Goal: Check status: Check status

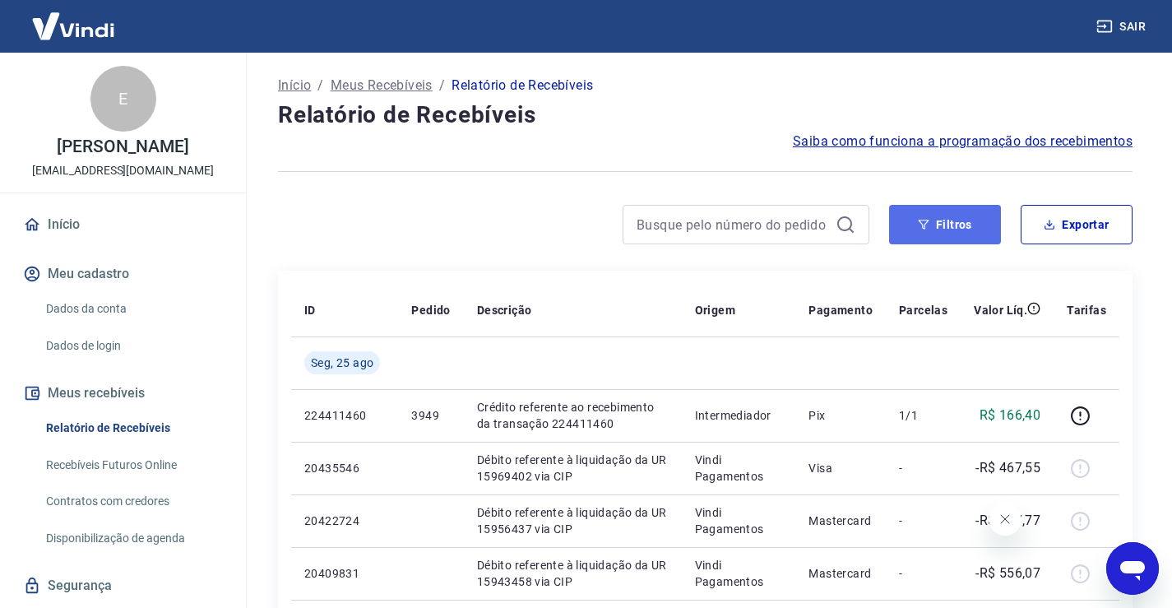
click at [929, 230] on button "Filtros" at bounding box center [945, 224] width 112 height 39
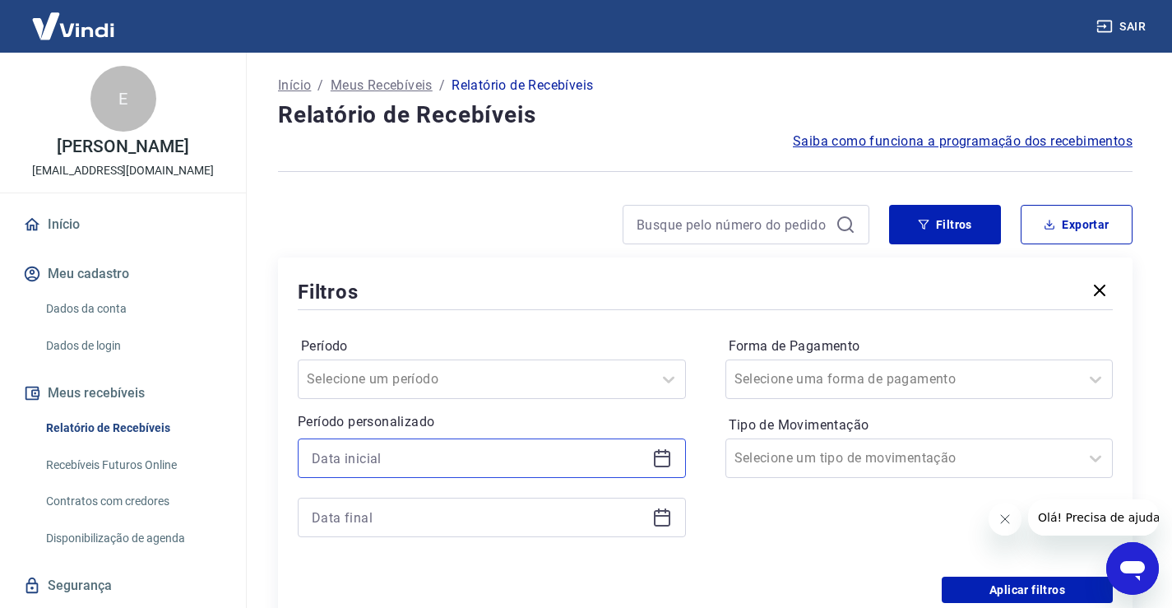
click at [507, 465] on input at bounding box center [479, 458] width 334 height 25
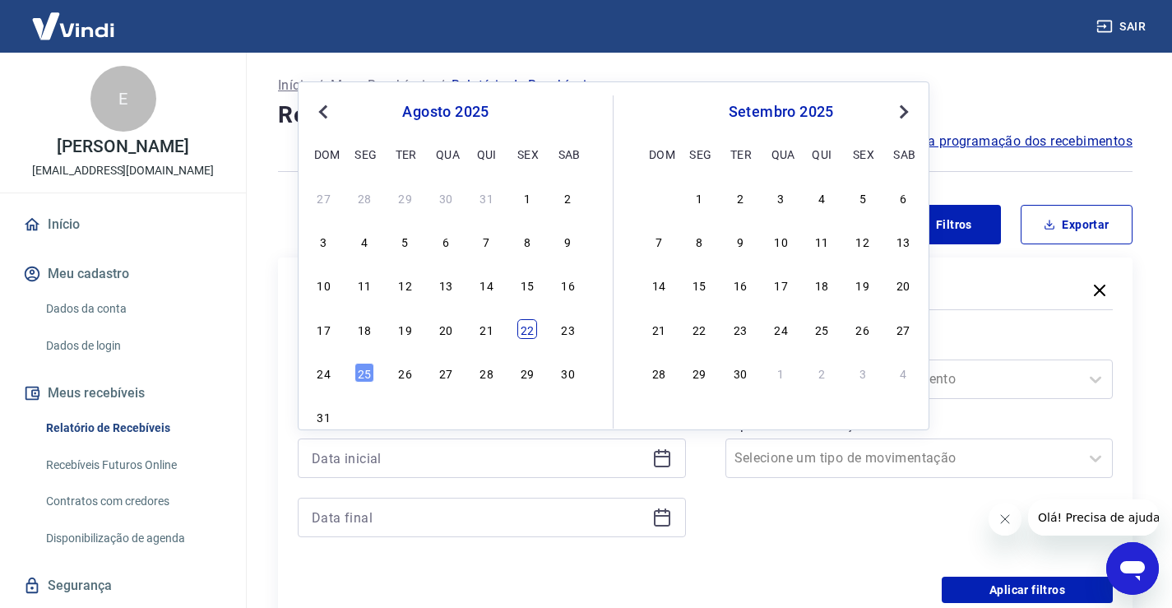
click at [526, 331] on div "22" at bounding box center [527, 329] width 20 height 20
click at [526, 331] on div "Período Selecione um período Período personalizado Previous Month Next Month [D…" at bounding box center [705, 444] width 815 height 263
type input "[DATE]"
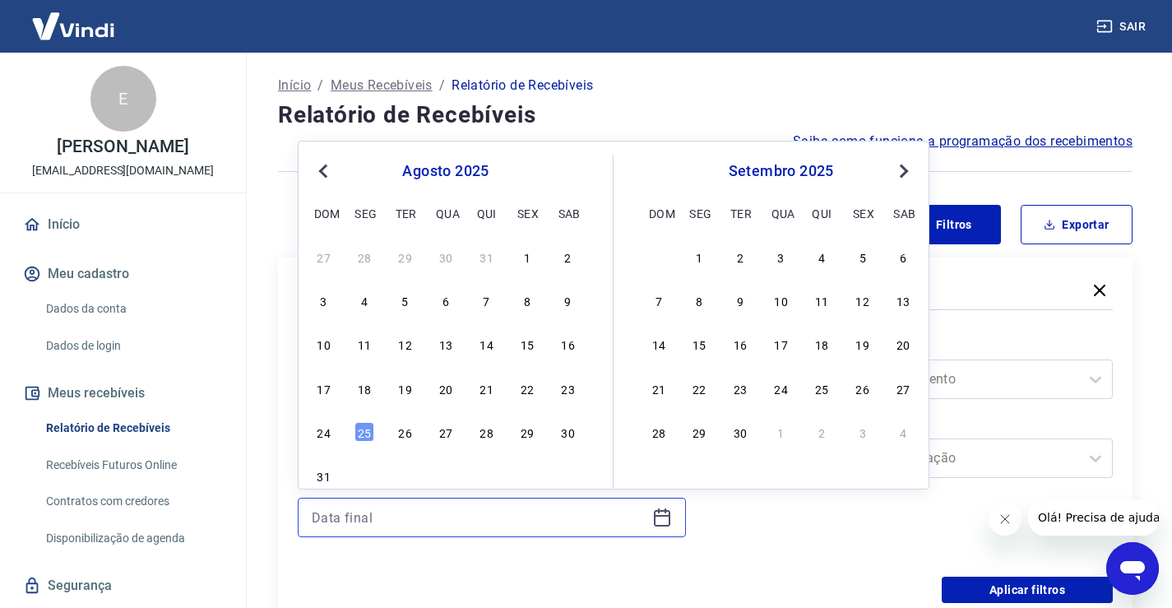
click at [501, 524] on input at bounding box center [479, 517] width 334 height 25
click at [522, 384] on div "22" at bounding box center [527, 388] width 20 height 20
click at [522, 384] on div "Selecione um período" at bounding box center [476, 379] width 354 height 30
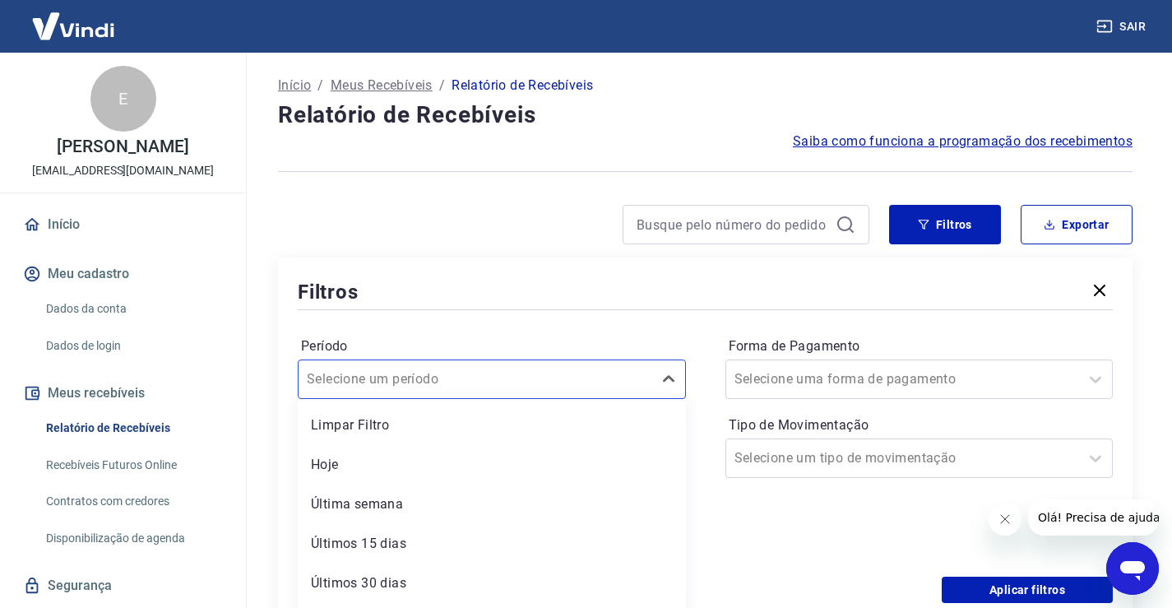
type input "[DATE]"
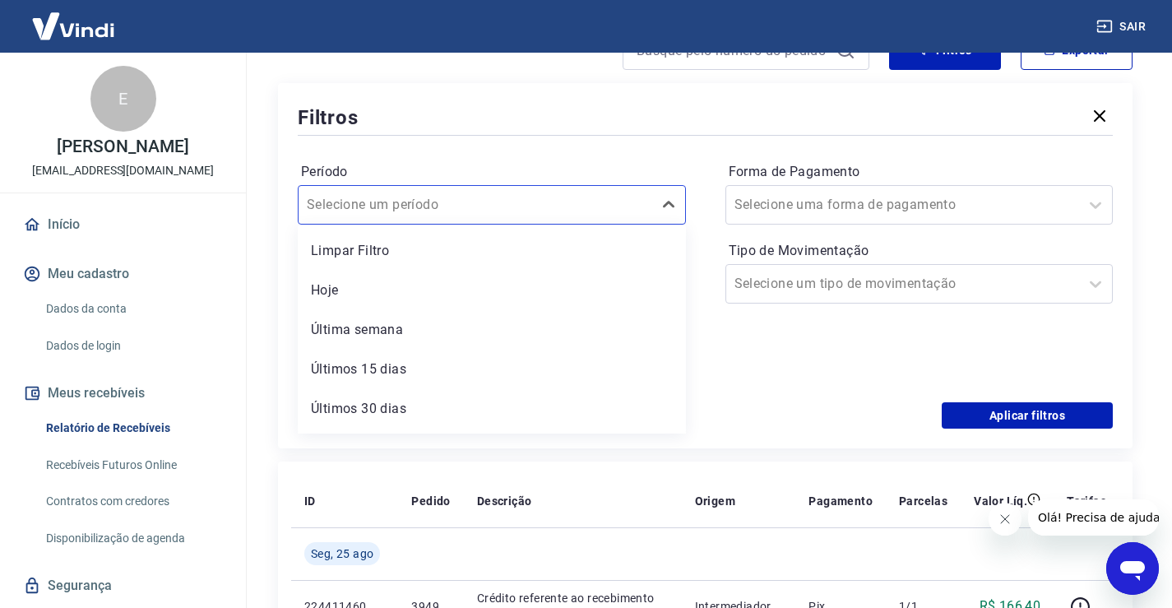
scroll to position [202, 0]
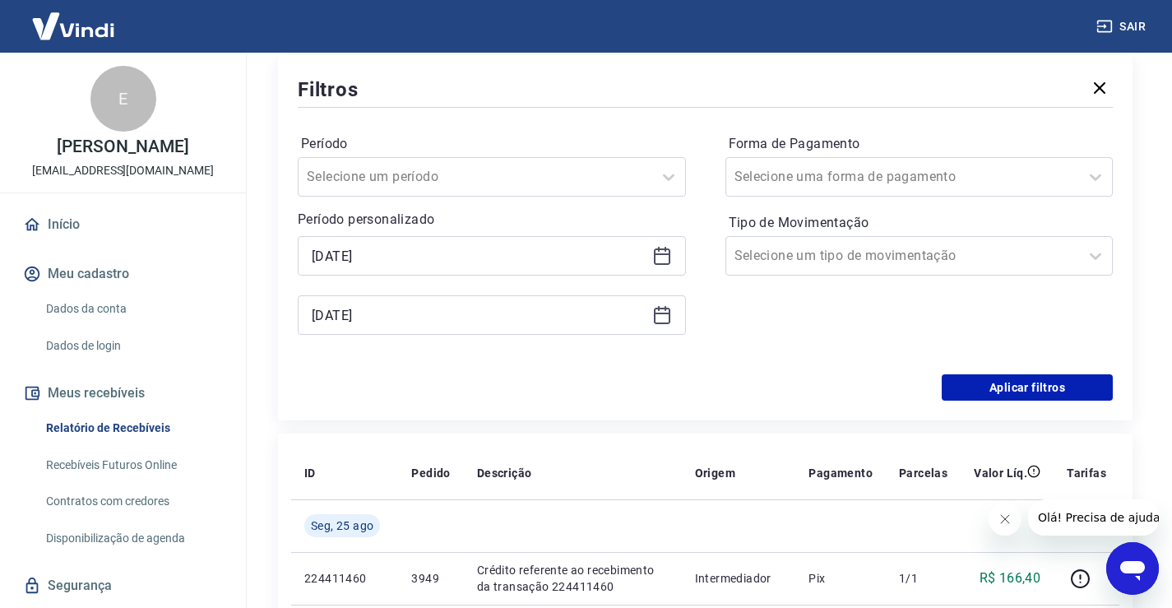
click at [864, 355] on div "Período Selecione um período Período personalizado Selected date: [DATE] [DATE]…" at bounding box center [705, 242] width 815 height 263
click at [1003, 375] on button "Aplicar filtros" at bounding box center [1027, 387] width 171 height 26
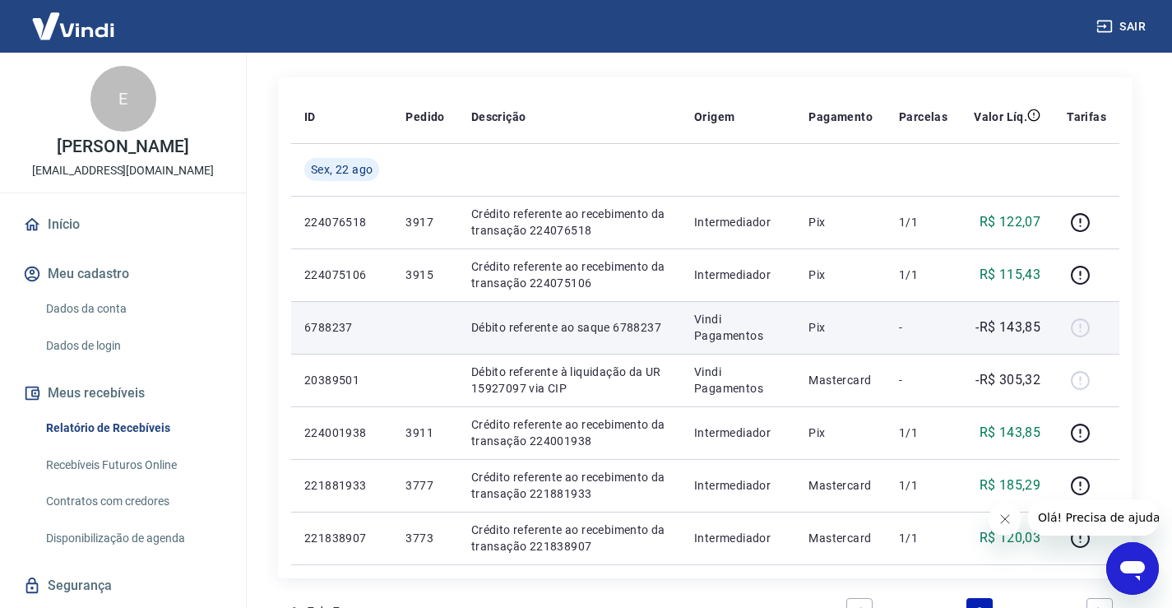
scroll to position [164, 0]
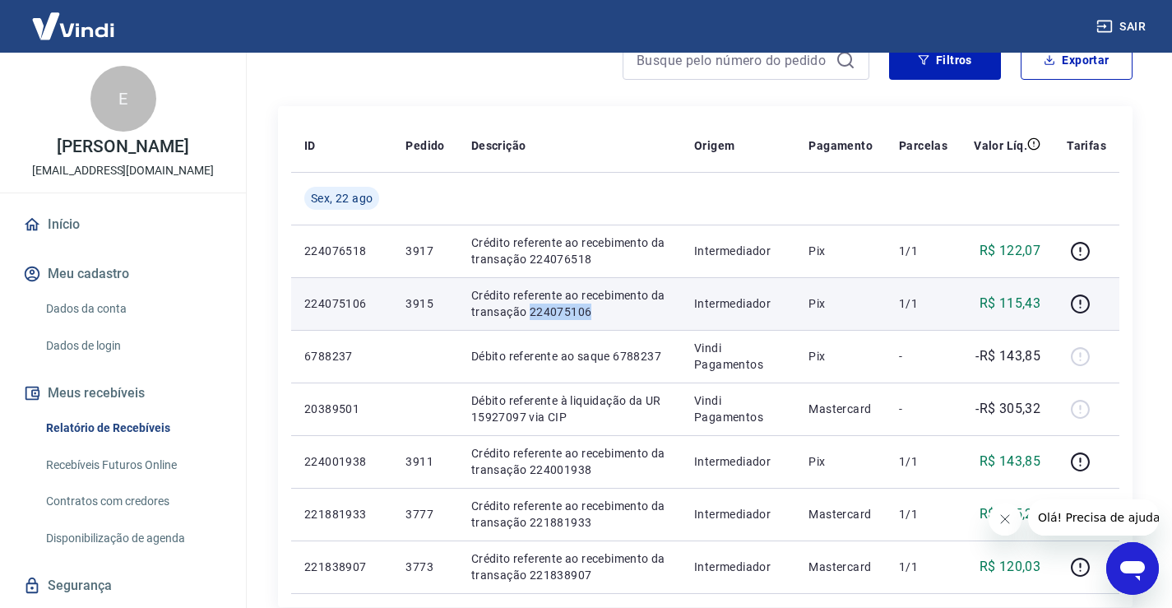
drag, startPoint x: 576, startPoint y: 314, endPoint x: 532, endPoint y: 313, distance: 43.6
click at [529, 313] on p "Crédito referente ao recebimento da transação 224075106" at bounding box center [569, 303] width 197 height 33
click at [1089, 299] on icon "button" at bounding box center [1080, 304] width 21 height 21
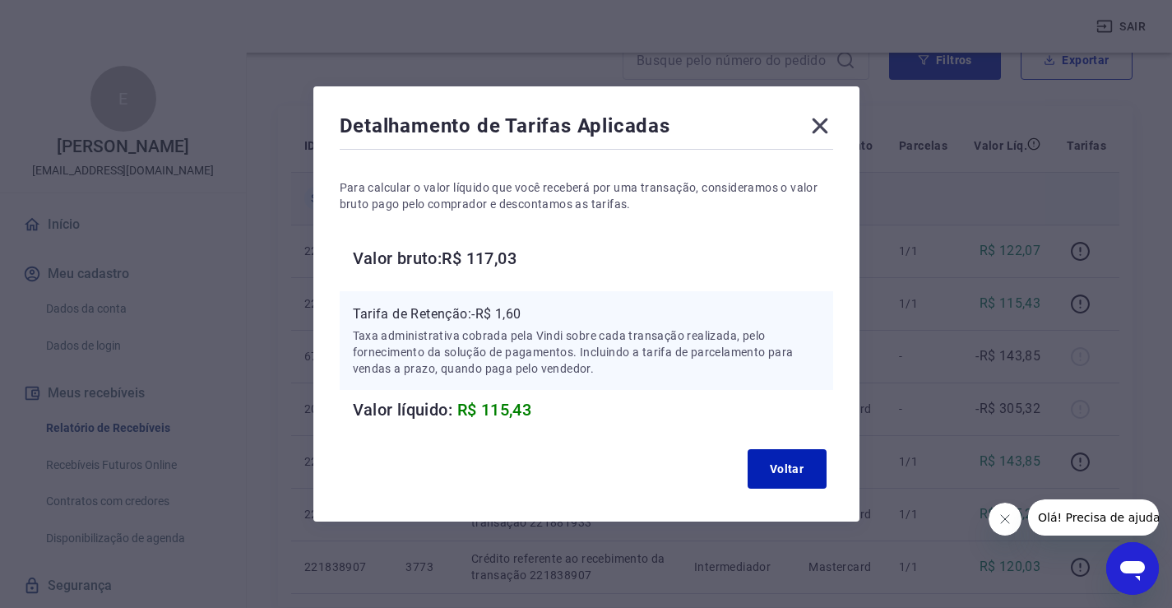
drag, startPoint x: 818, startPoint y: 127, endPoint x: 871, endPoint y: 177, distance: 73.3
click at [818, 127] on icon at bounding box center [820, 126] width 26 height 26
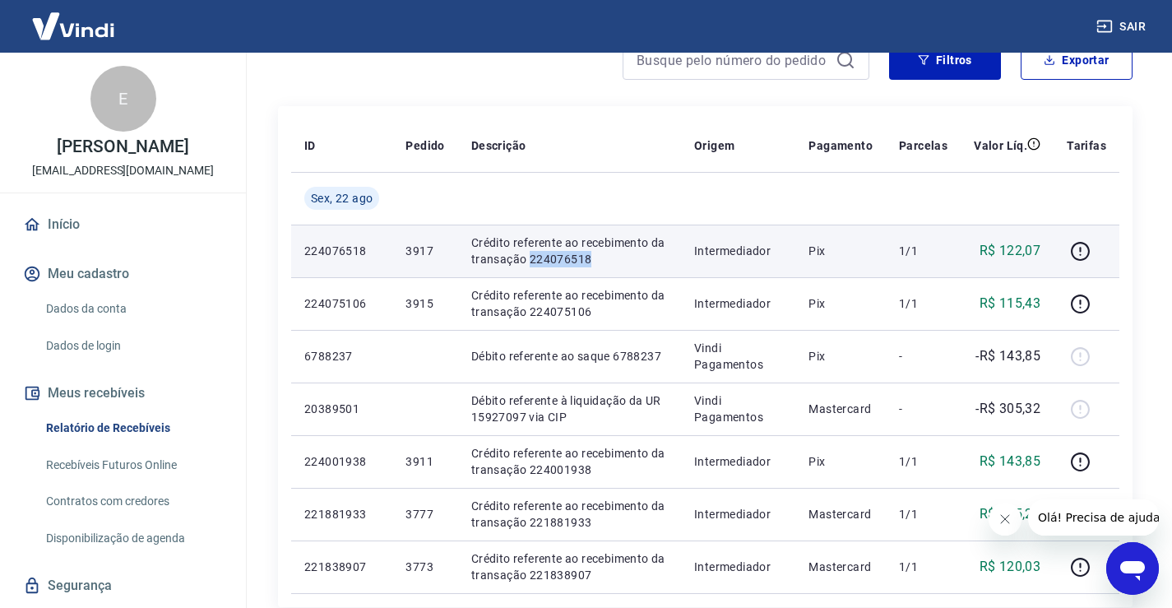
drag, startPoint x: 594, startPoint y: 260, endPoint x: 529, endPoint y: 266, distance: 65.2
click at [529, 266] on p "Crédito referente ao recebimento da transação 224076518" at bounding box center [569, 250] width 197 height 33
copy p "224076518"
click at [1082, 246] on icon "button" at bounding box center [1080, 251] width 21 height 21
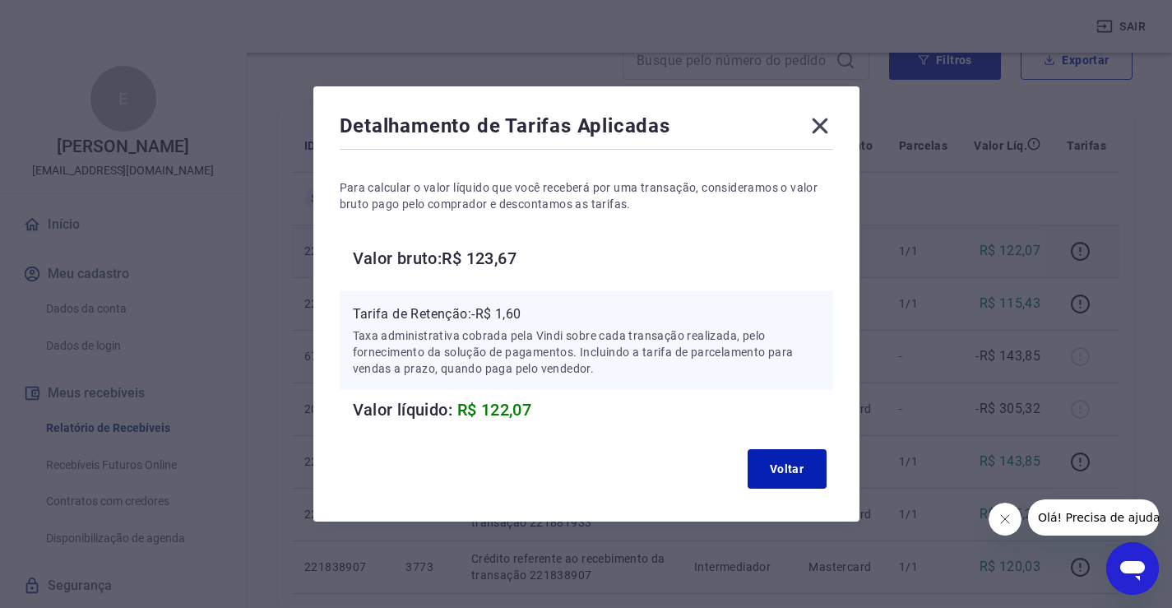
click at [820, 126] on icon at bounding box center [820, 126] width 26 height 26
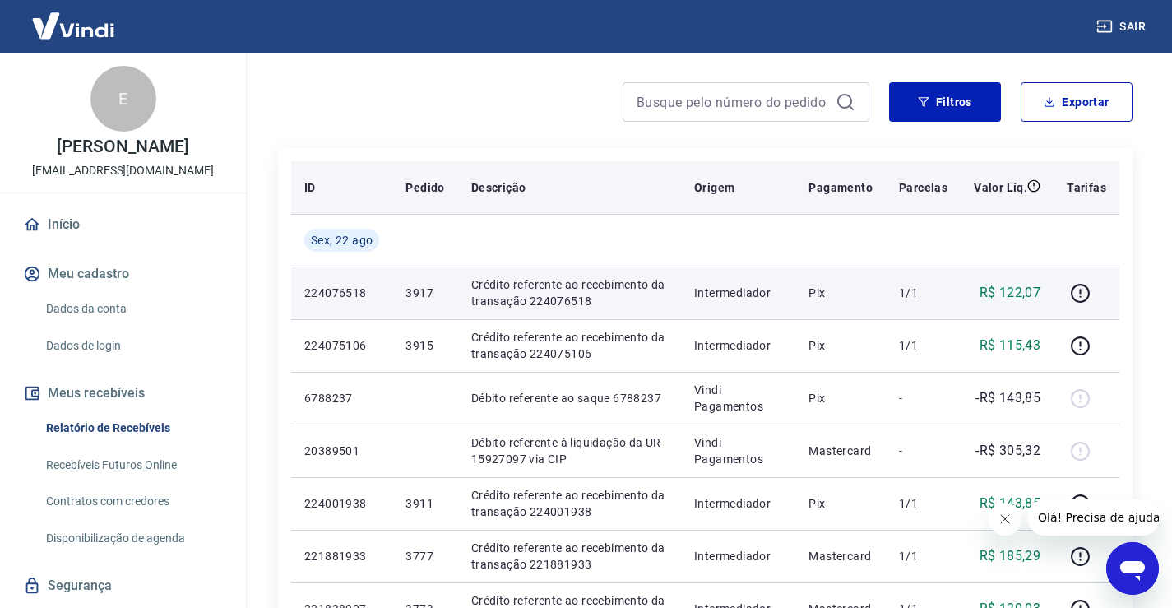
scroll to position [82, 0]
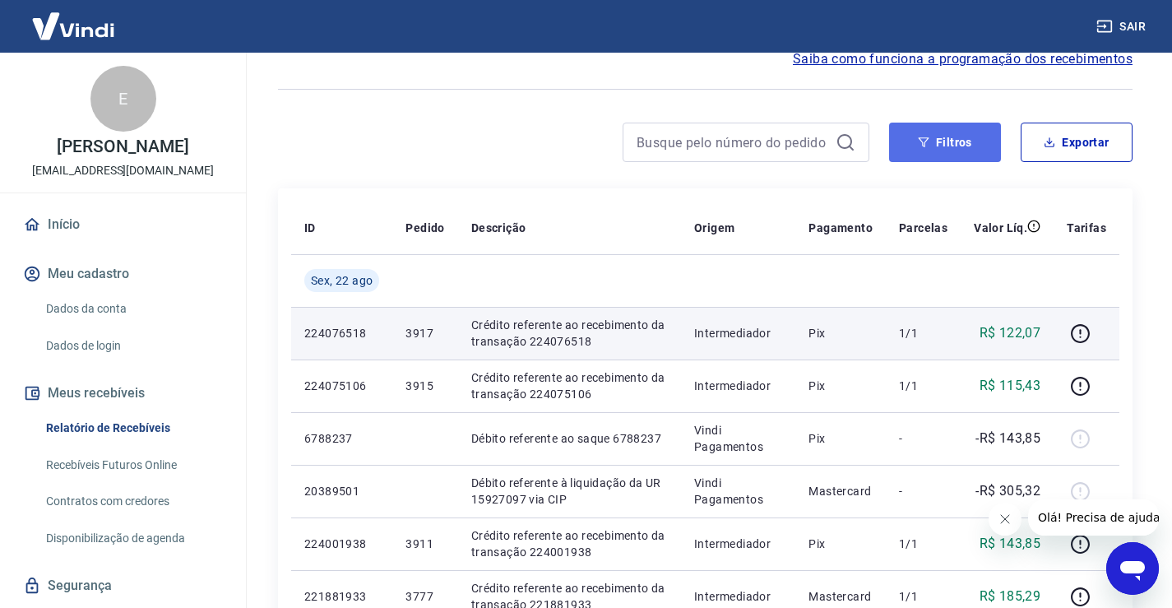
click at [936, 146] on button "Filtros" at bounding box center [945, 142] width 112 height 39
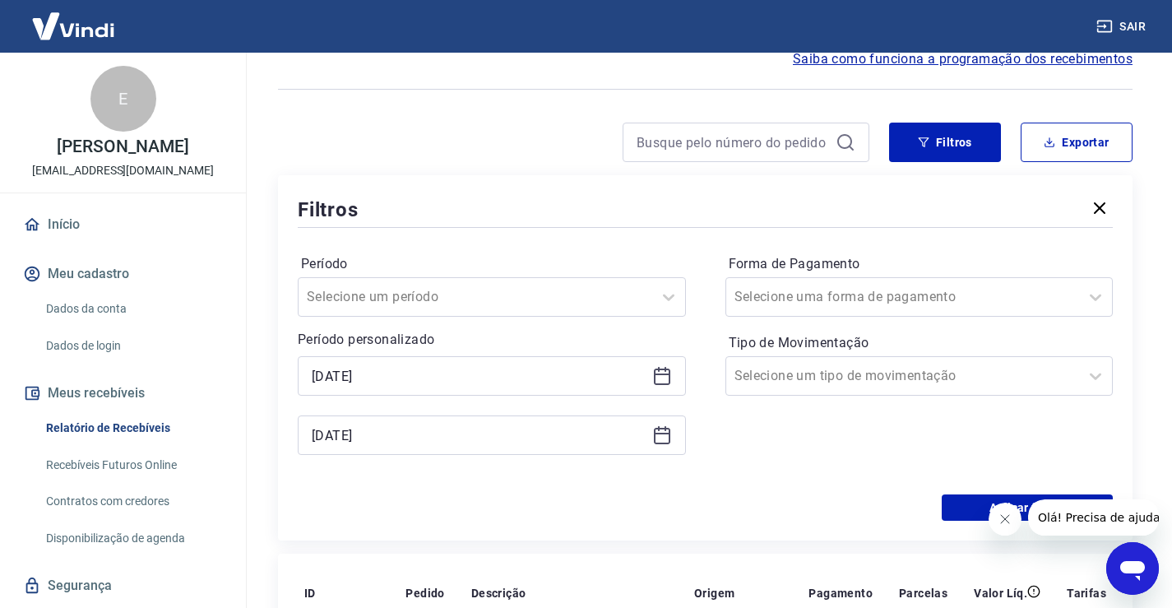
click at [657, 376] on icon at bounding box center [662, 376] width 20 height 20
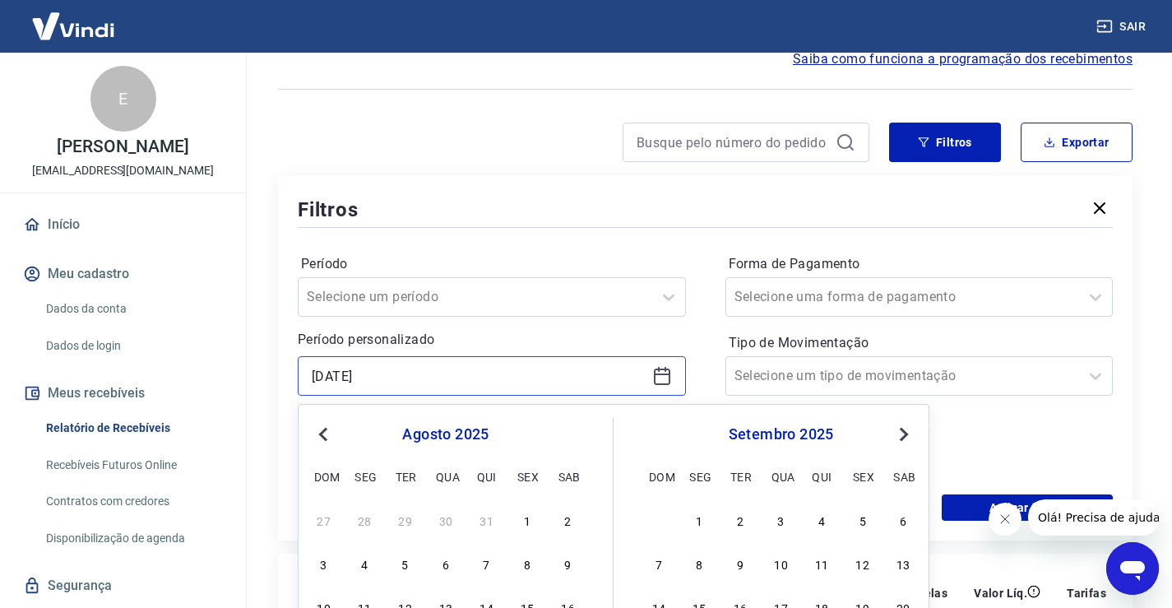
scroll to position [247, 0]
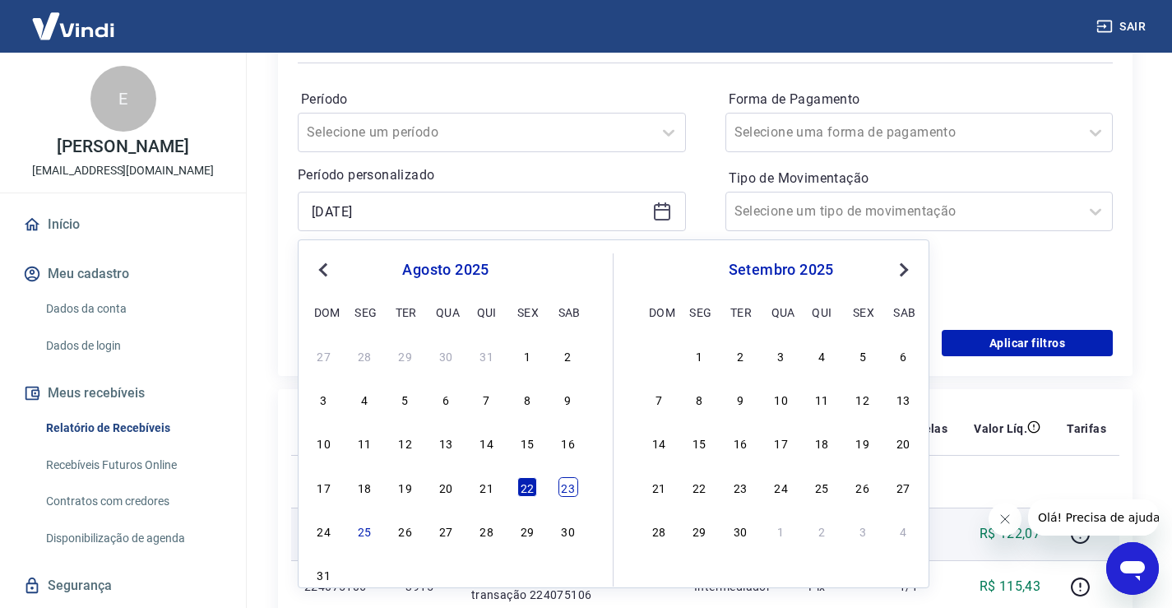
click at [577, 491] on div "17 18 19 20 21 22 23" at bounding box center [446, 487] width 268 height 24
drag, startPoint x: 577, startPoint y: 491, endPoint x: 567, endPoint y: 491, distance: 9.9
click at [577, 491] on div "23" at bounding box center [568, 487] width 20 height 20
type input "[DATE]"
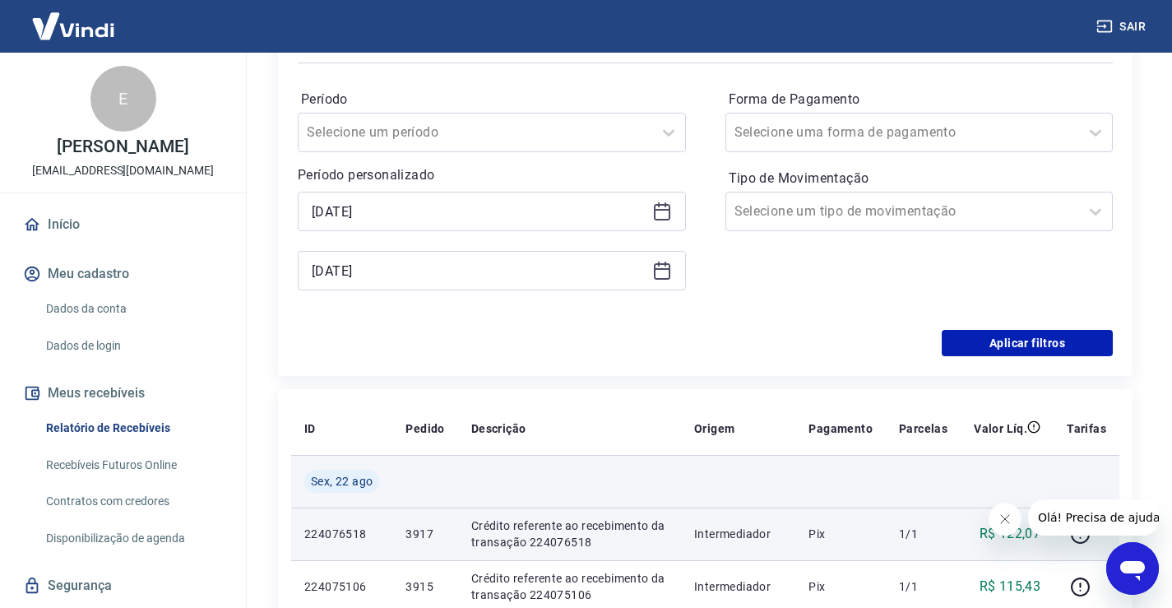
click at [567, 491] on td at bounding box center [569, 481] width 223 height 53
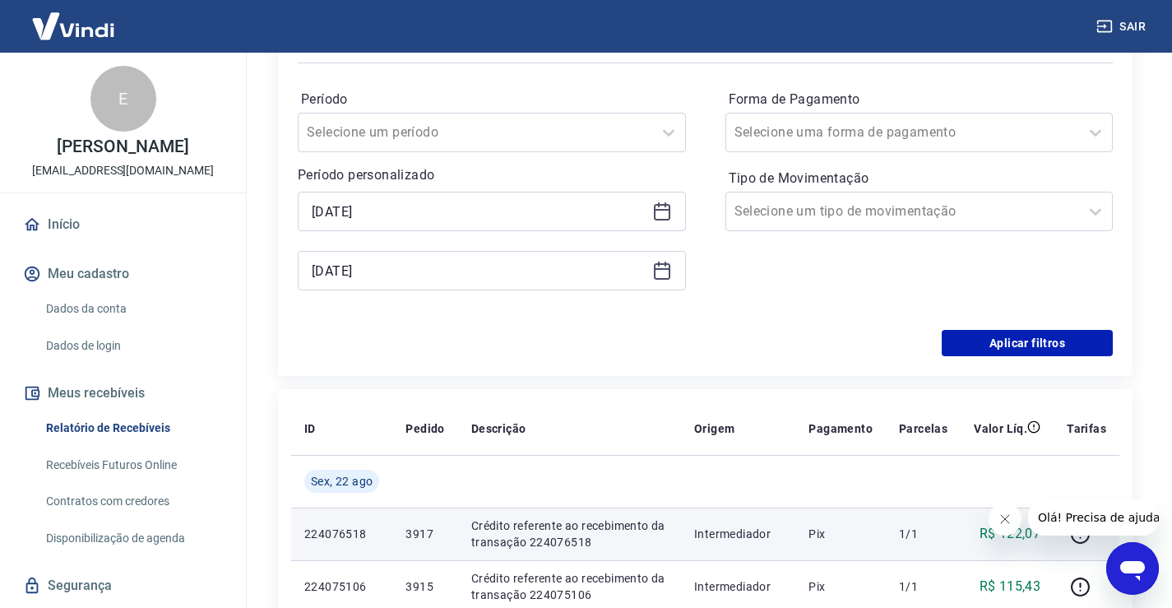
click at [665, 271] on icon at bounding box center [662, 271] width 20 height 20
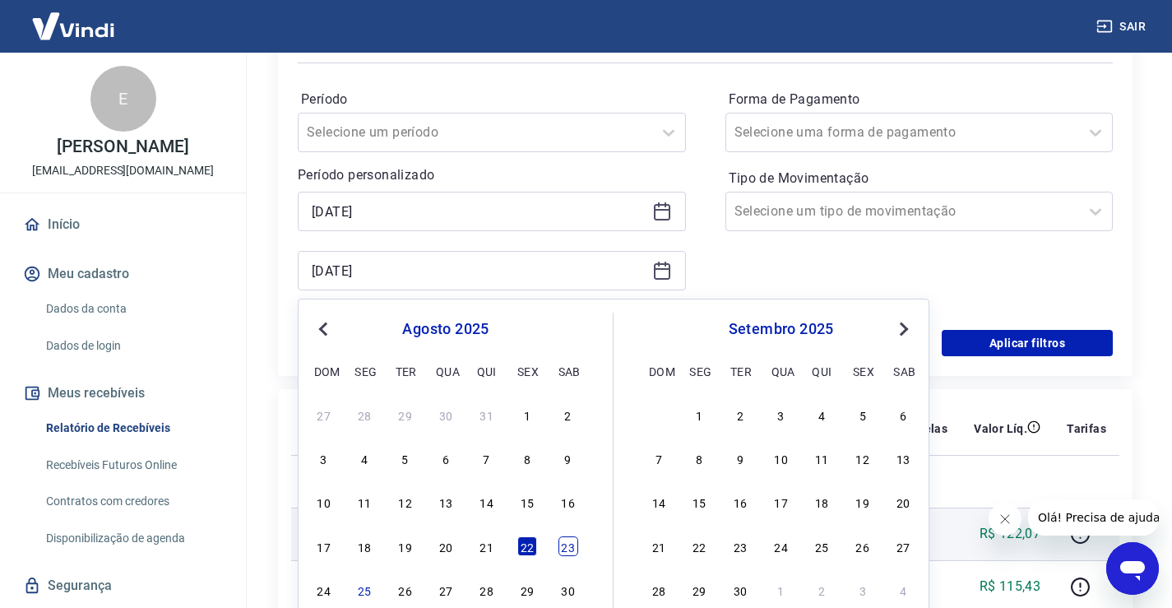
click at [564, 549] on div "23" at bounding box center [568, 546] width 20 height 20
click at [566, 548] on p "Crédito referente ao recebimento da transação 224076518" at bounding box center [569, 533] width 197 height 33
type input "[DATE]"
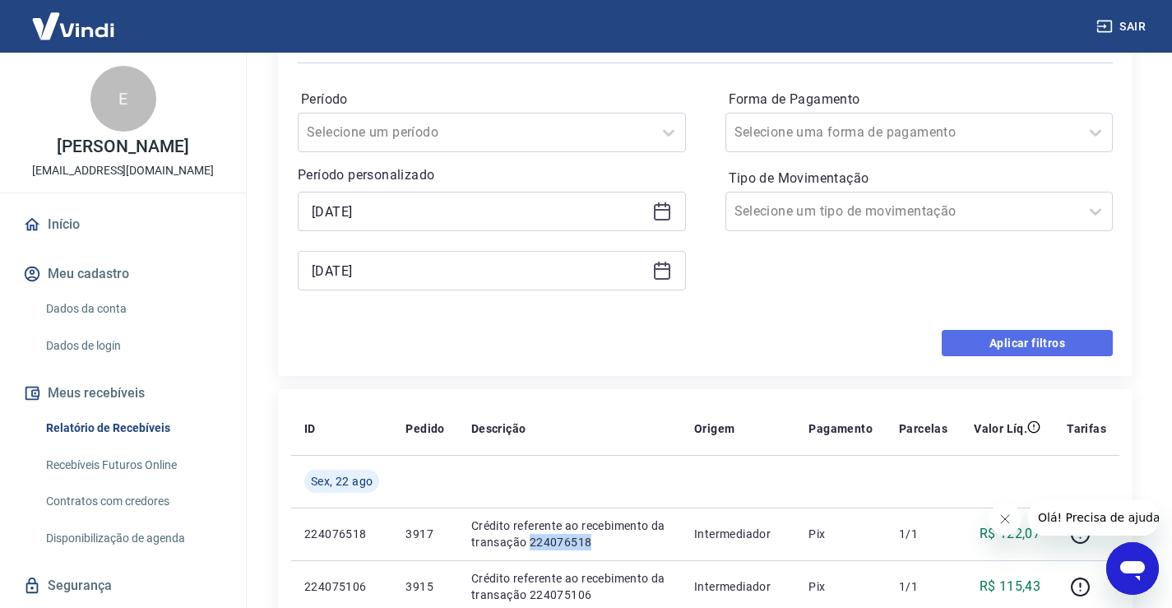
click at [1043, 338] on button "Aplicar filtros" at bounding box center [1027, 343] width 171 height 26
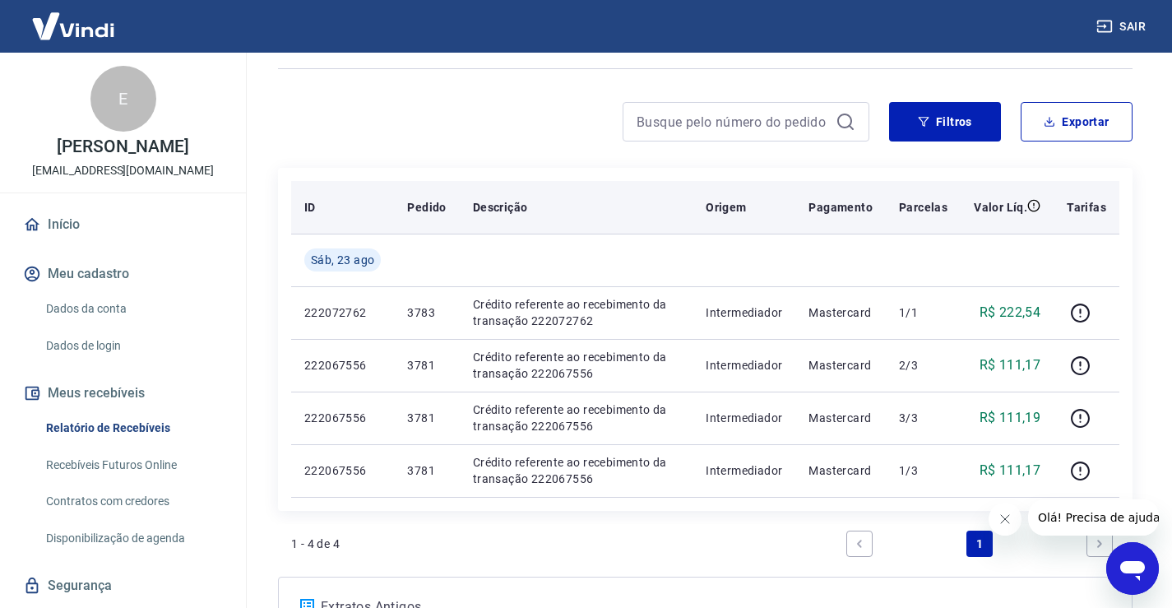
scroll to position [262, 0]
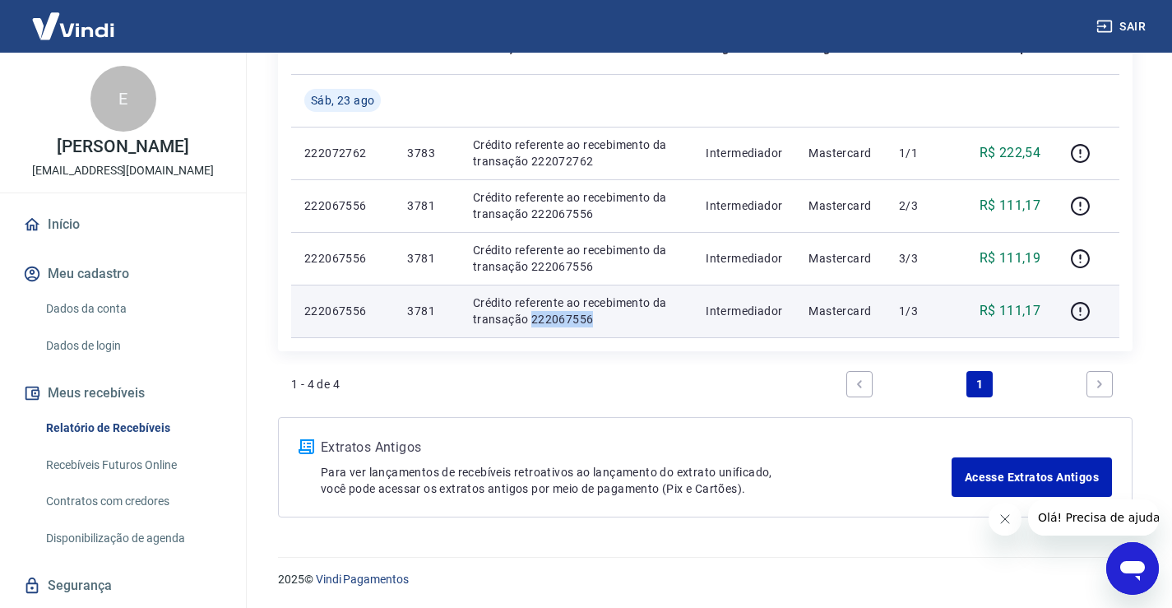
drag, startPoint x: 593, startPoint y: 318, endPoint x: 530, endPoint y: 320, distance: 62.5
click at [530, 320] on p "Crédito referente ao recebimento da transação 222067556" at bounding box center [576, 310] width 206 height 33
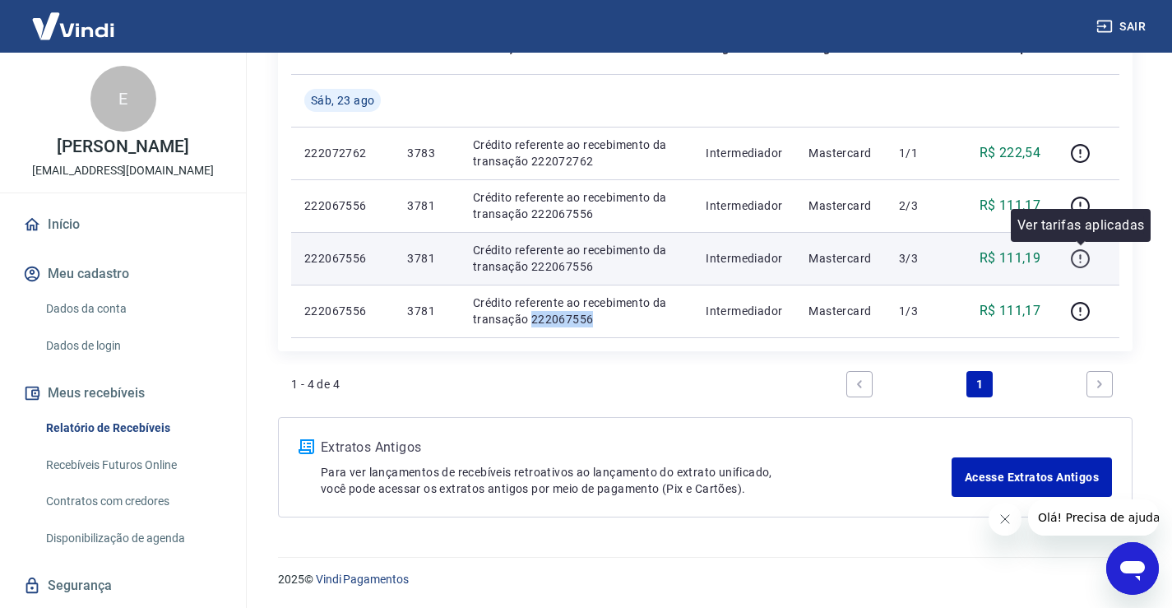
click at [1086, 267] on icon "button" at bounding box center [1080, 258] width 21 height 21
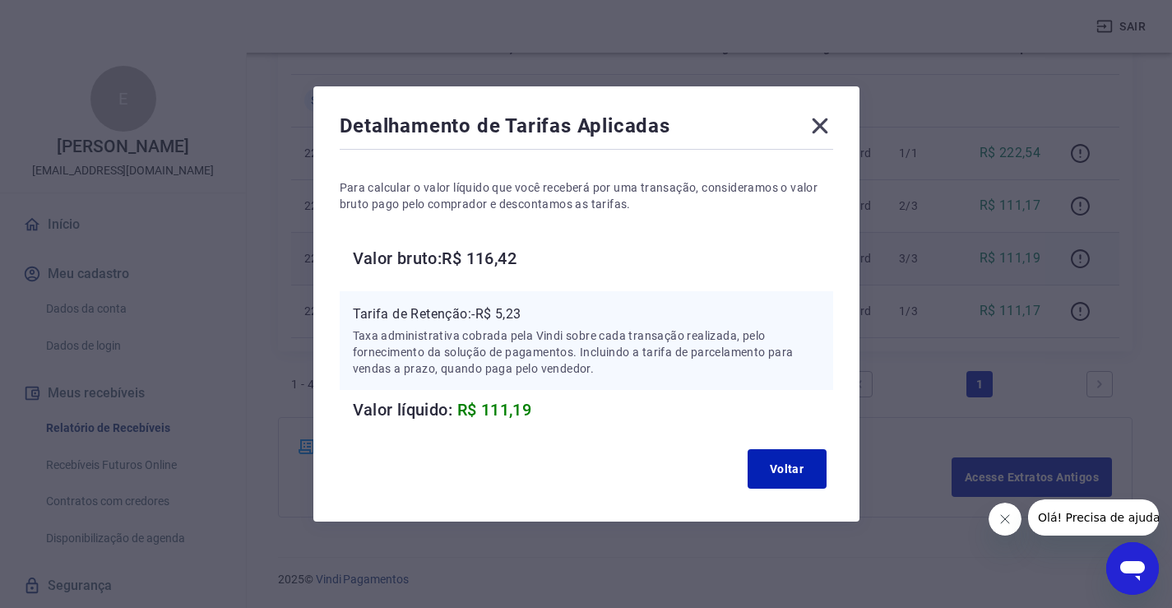
click at [828, 134] on icon at bounding box center [820, 126] width 26 height 26
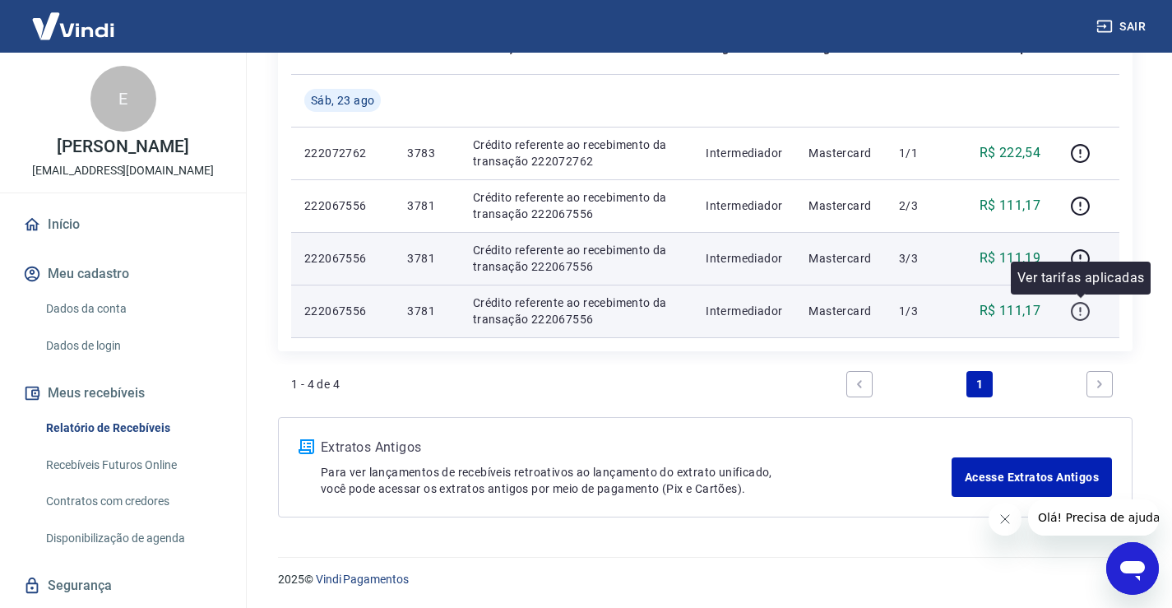
click at [1082, 316] on icon "button" at bounding box center [1080, 311] width 21 height 21
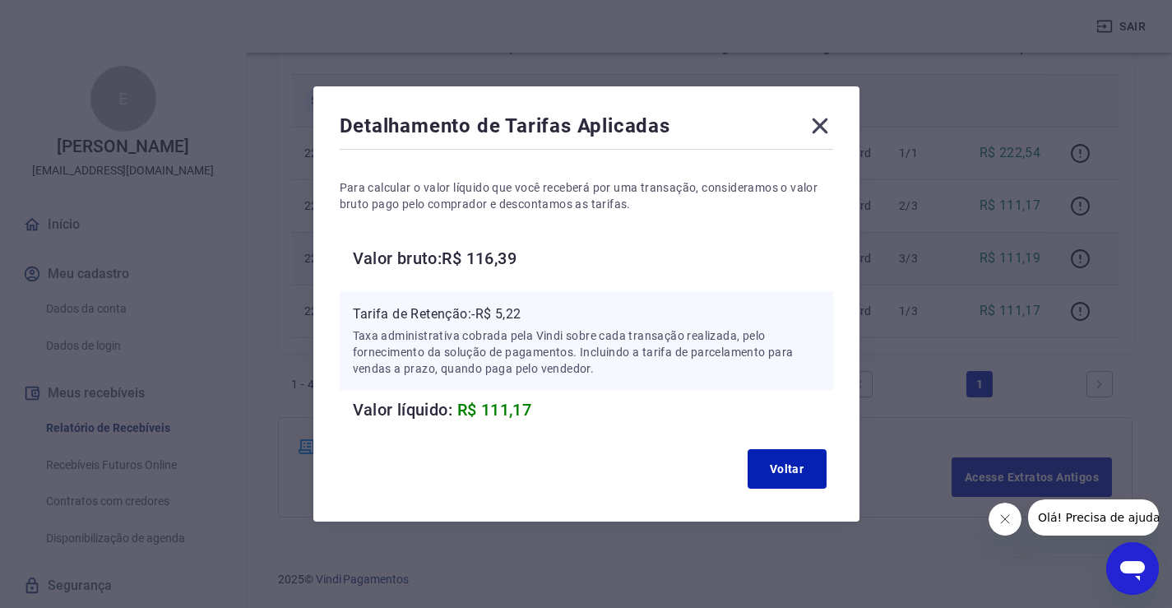
click at [827, 123] on icon at bounding box center [820, 126] width 16 height 16
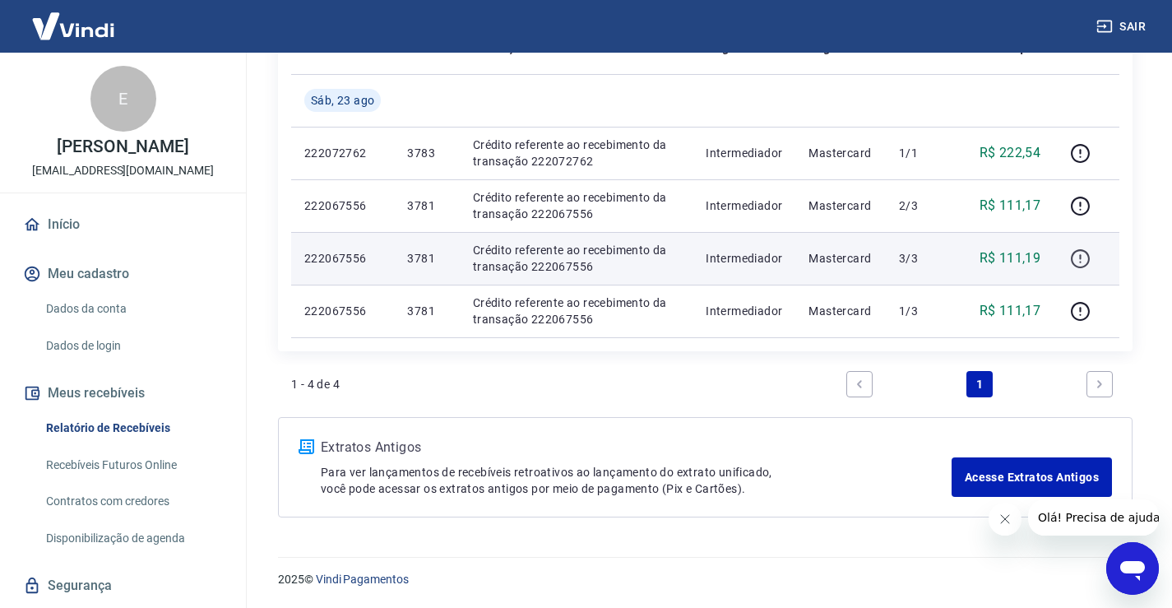
click at [1081, 254] on icon "button" at bounding box center [1080, 258] width 21 height 21
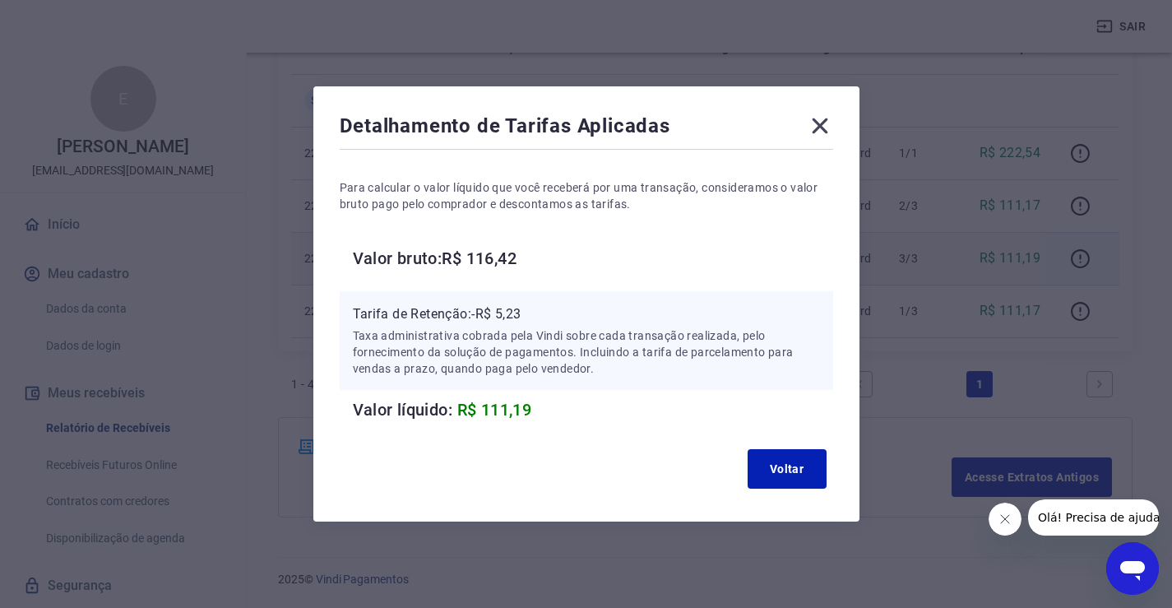
click at [833, 118] on icon at bounding box center [820, 126] width 26 height 26
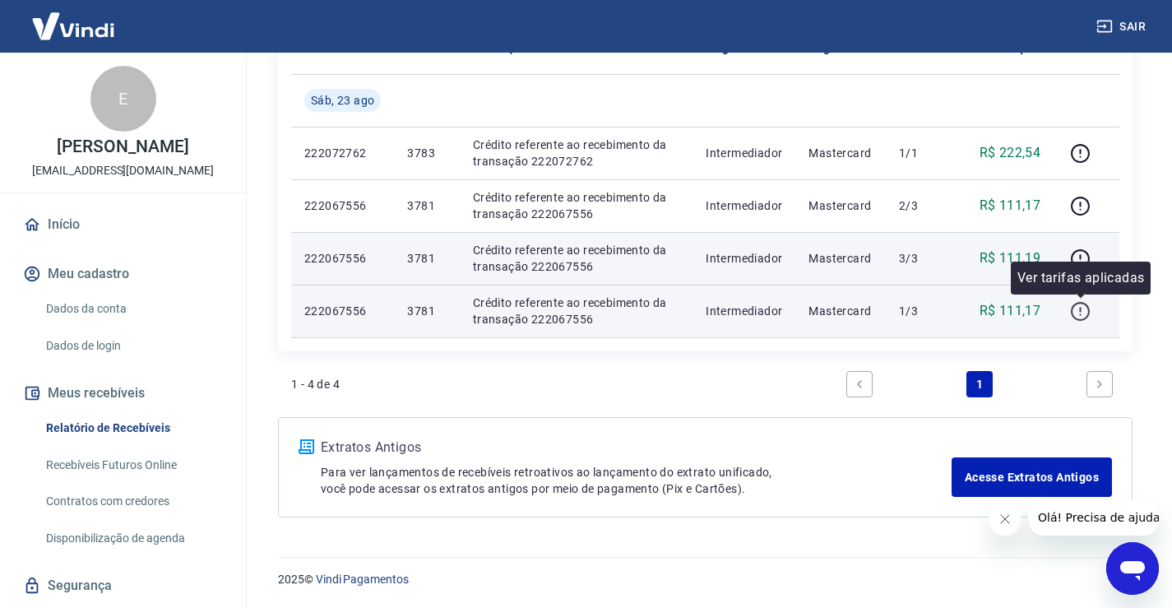
click at [1083, 306] on icon "button" at bounding box center [1080, 311] width 21 height 21
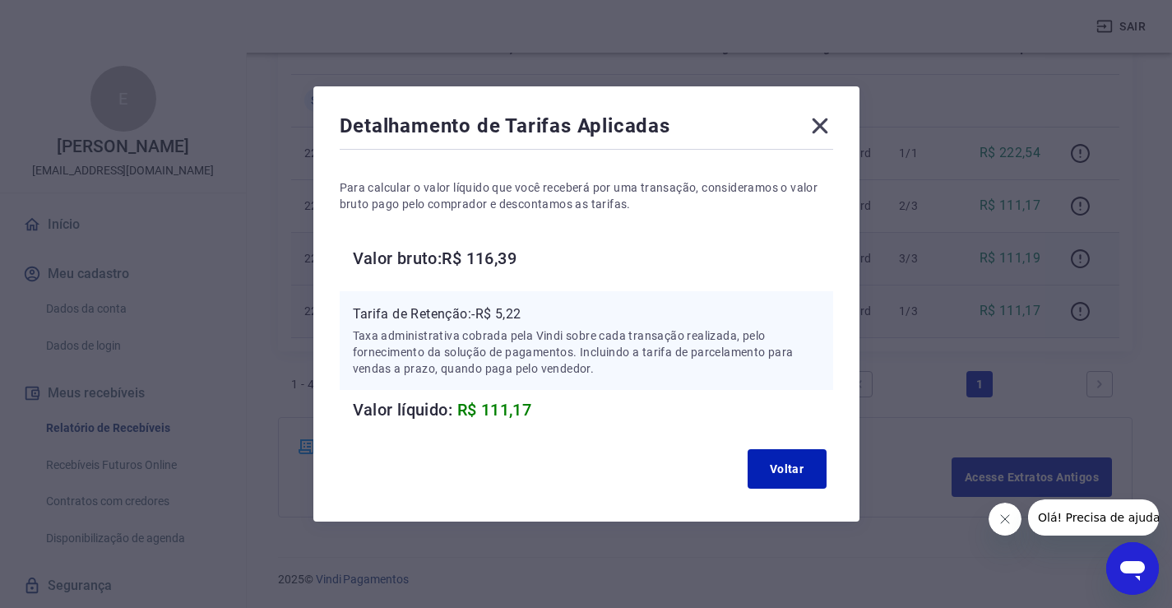
click at [827, 128] on icon at bounding box center [820, 126] width 16 height 16
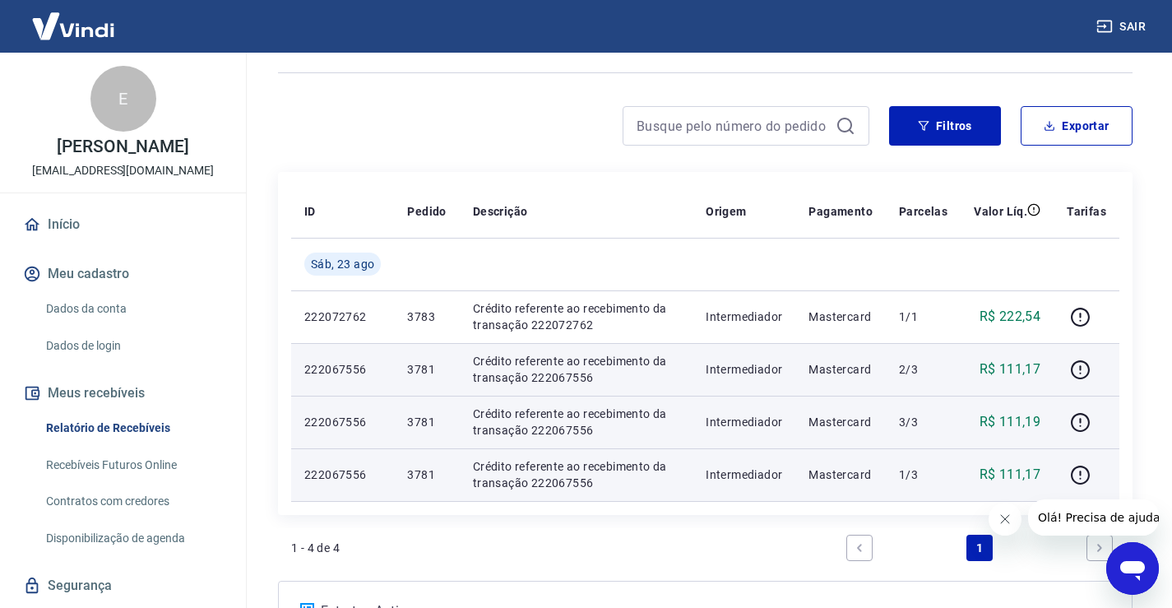
scroll to position [98, 0]
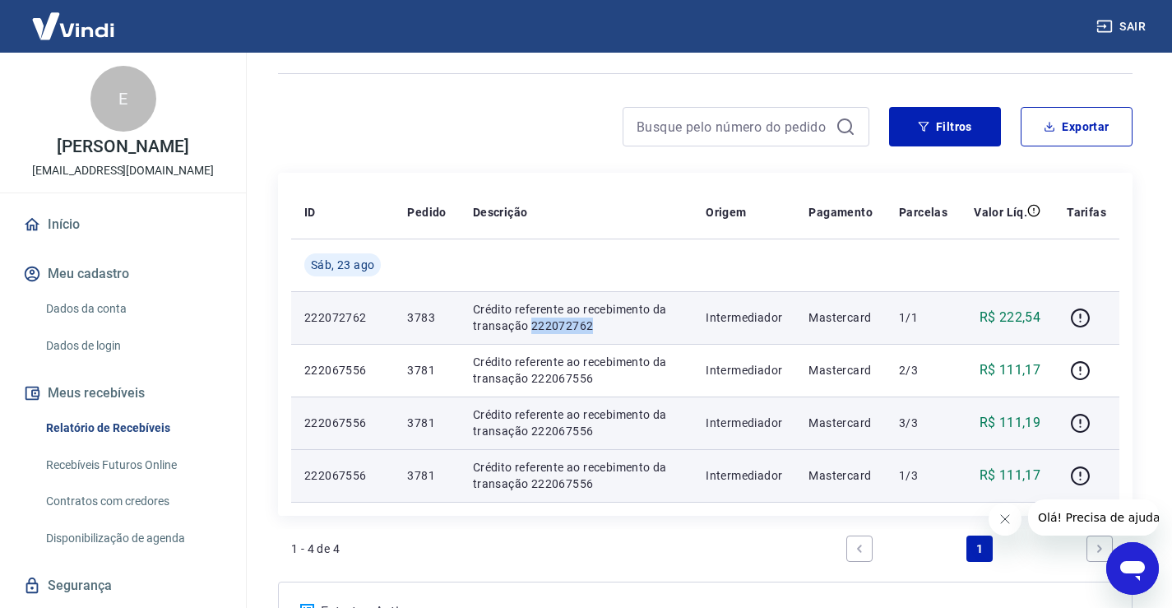
drag, startPoint x: 549, startPoint y: 322, endPoint x: 537, endPoint y: 325, distance: 12.0
click at [531, 324] on p "Crédito referente ao recebimento da transação 222072762" at bounding box center [576, 317] width 206 height 33
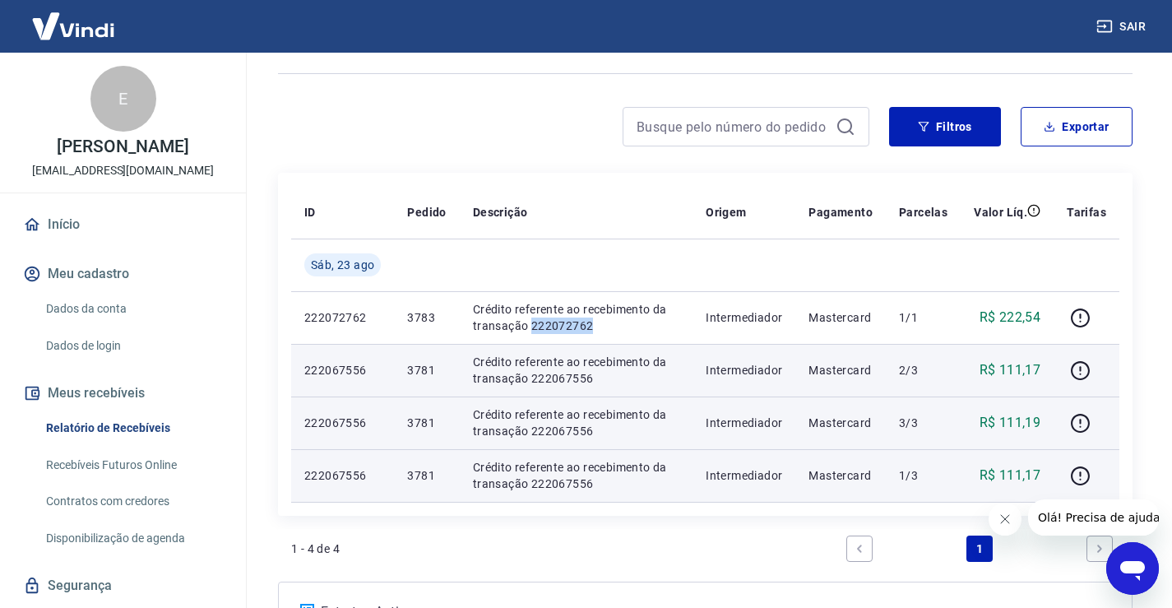
copy p "222072762"
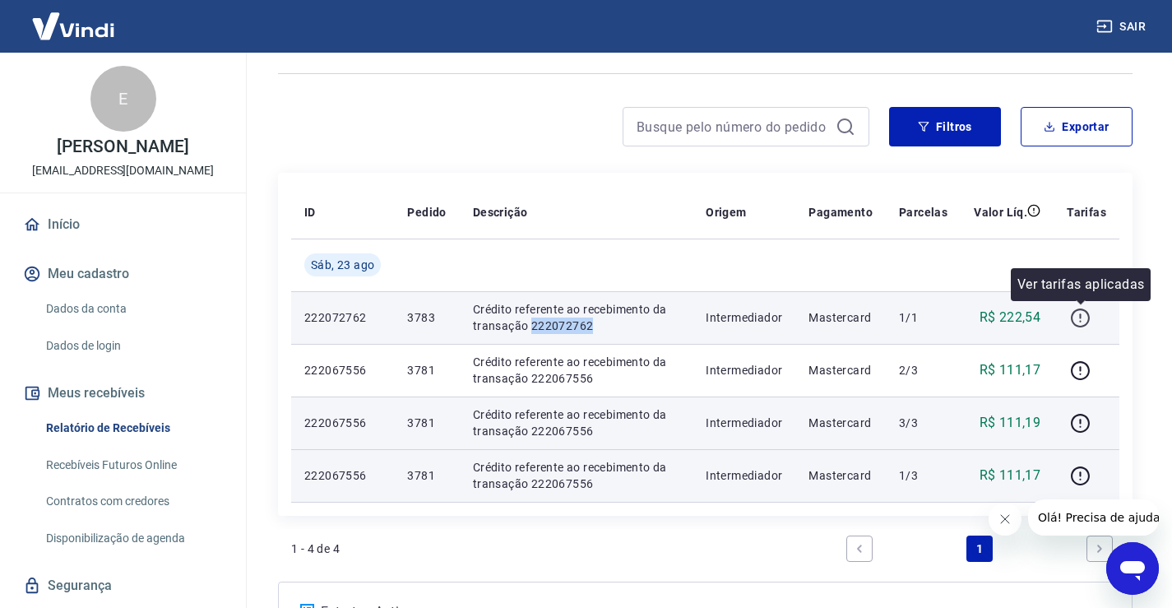
click at [1081, 314] on icon "button" at bounding box center [1080, 315] width 2 height 5
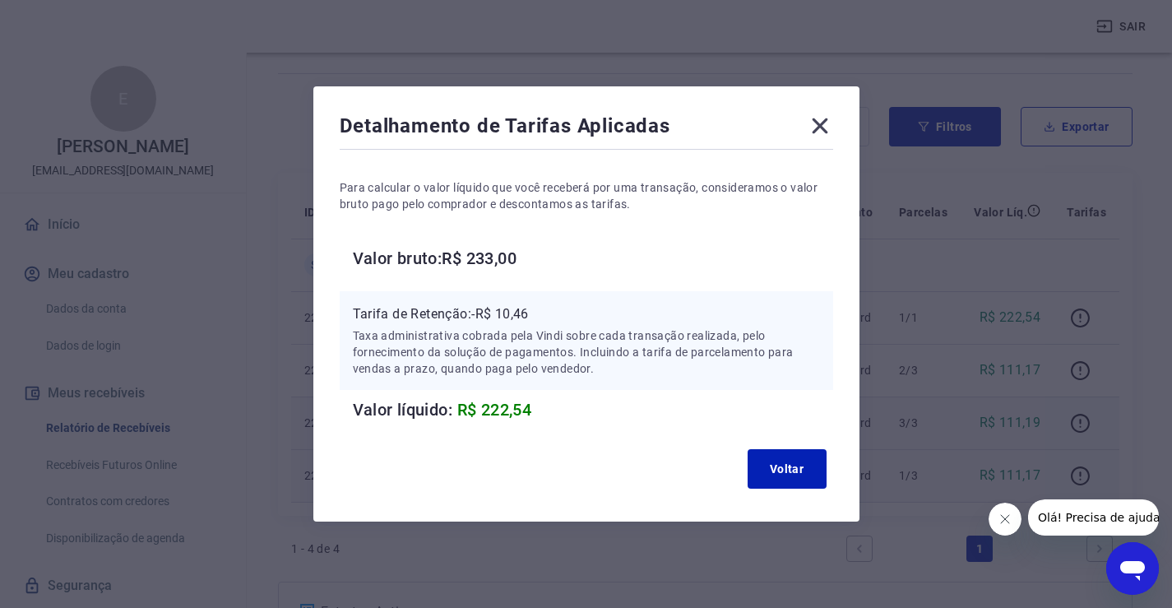
click at [829, 120] on icon at bounding box center [820, 126] width 26 height 26
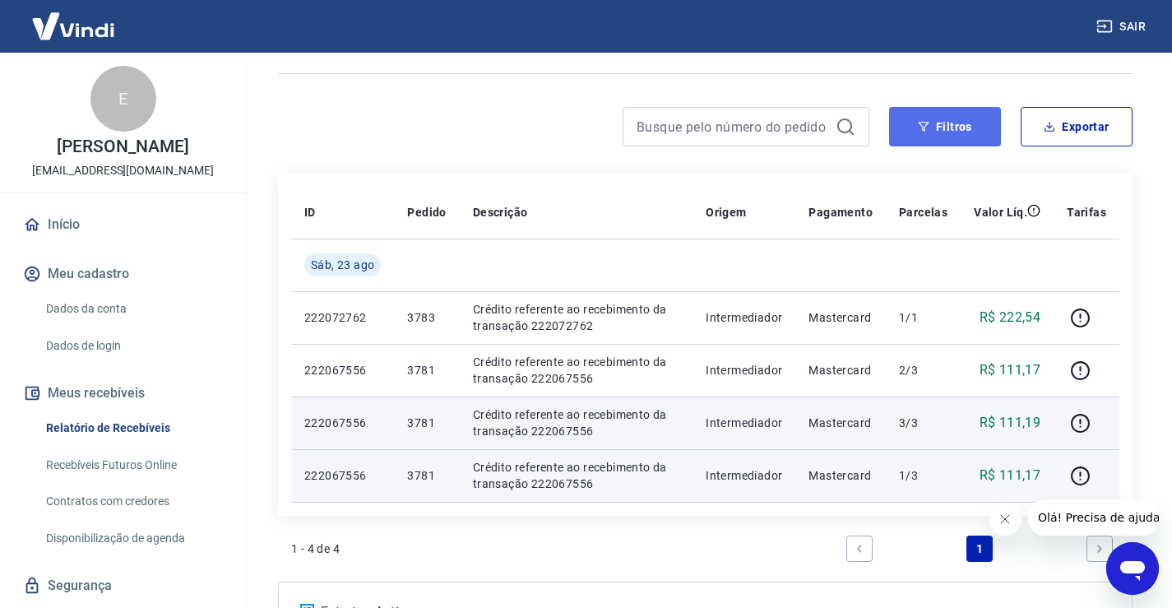
click at [948, 133] on button "Filtros" at bounding box center [945, 126] width 112 height 39
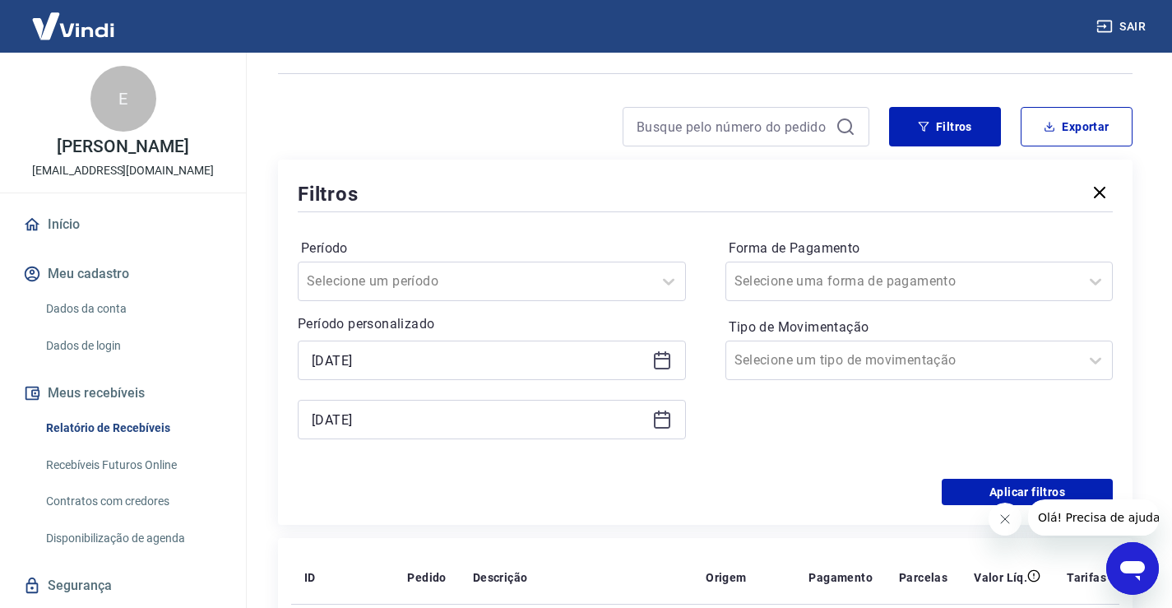
click at [660, 358] on icon at bounding box center [662, 359] width 16 height 2
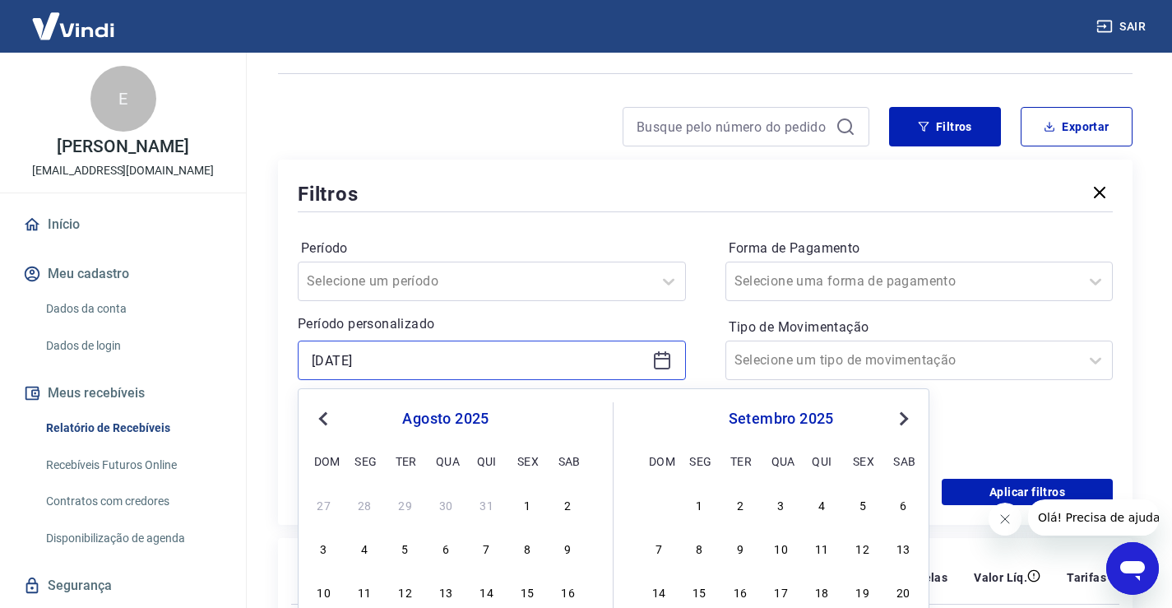
scroll to position [180, 0]
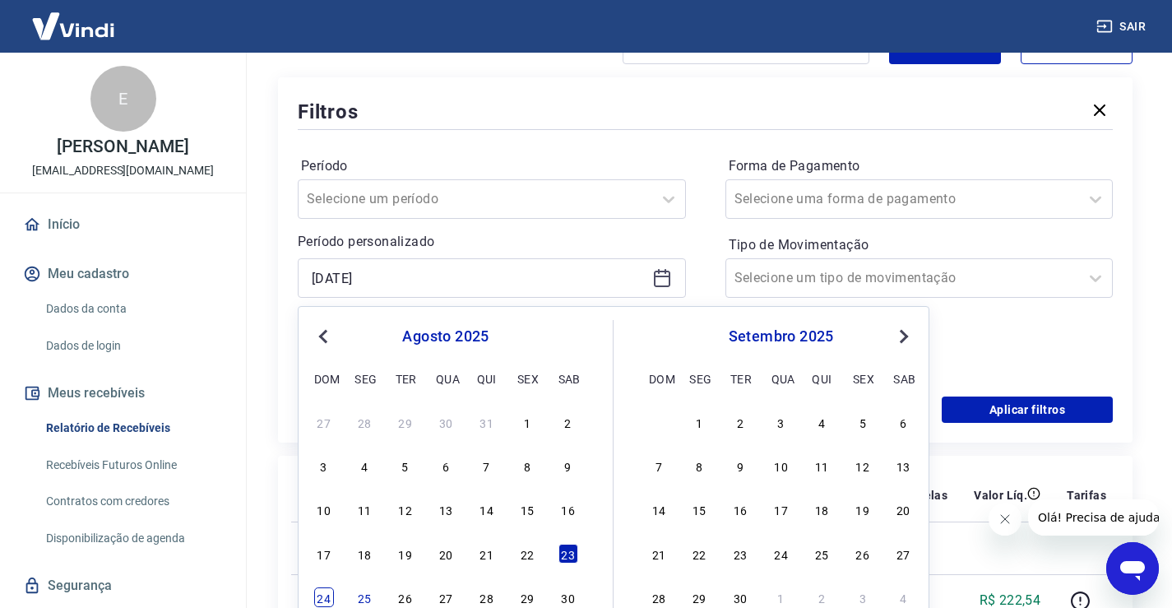
click at [326, 594] on div "24" at bounding box center [324, 597] width 20 height 20
type input "[DATE]"
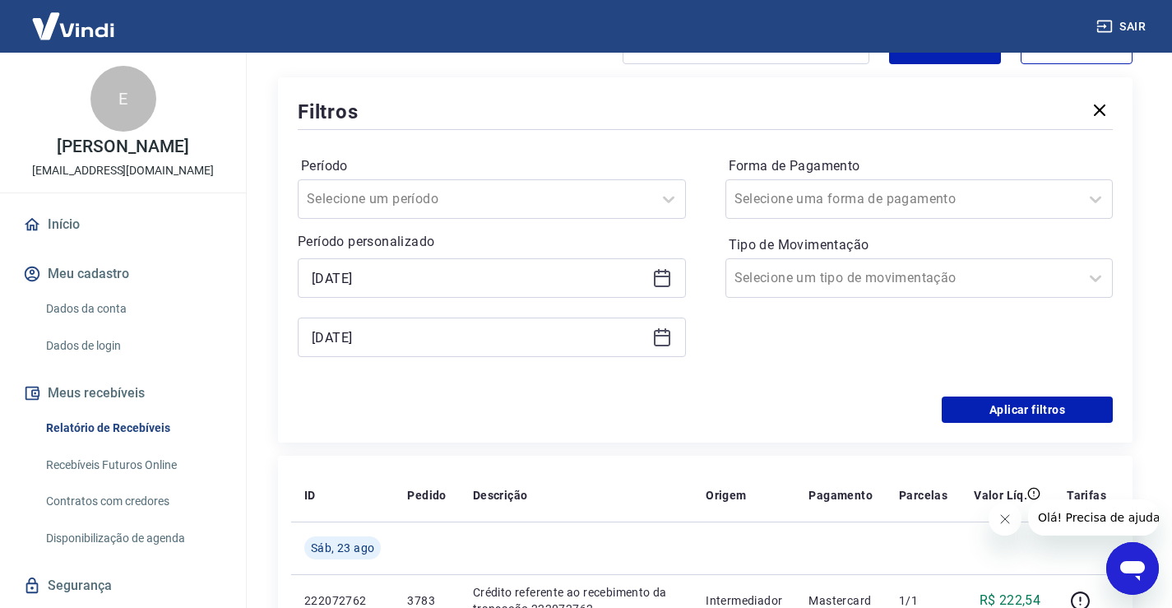
click at [326, 594] on p "222072762" at bounding box center [342, 600] width 76 height 16
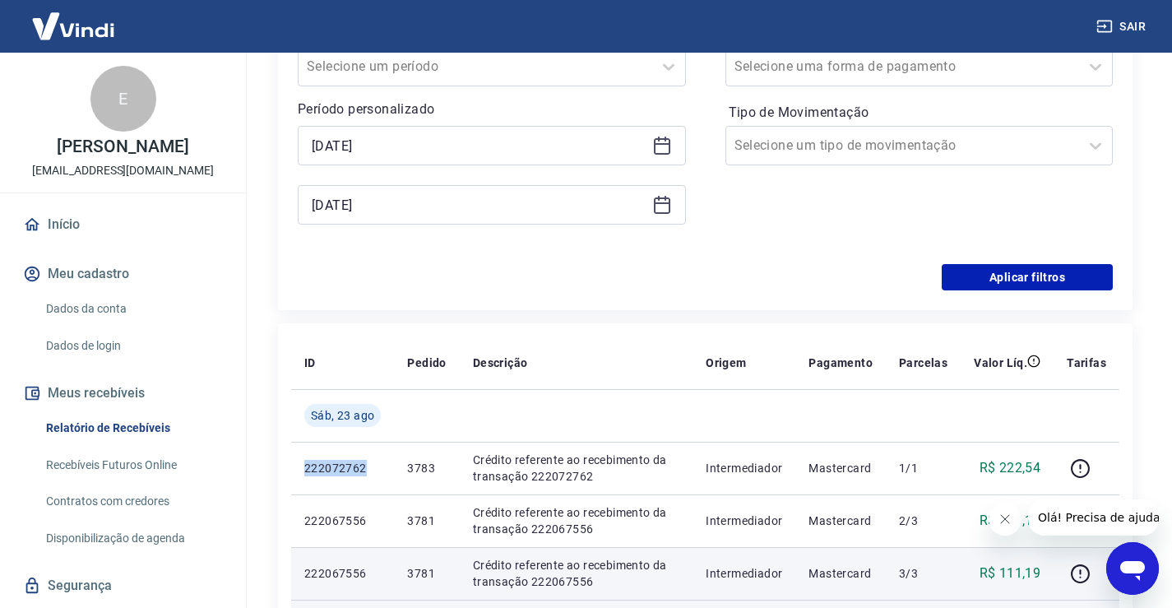
scroll to position [262, 0]
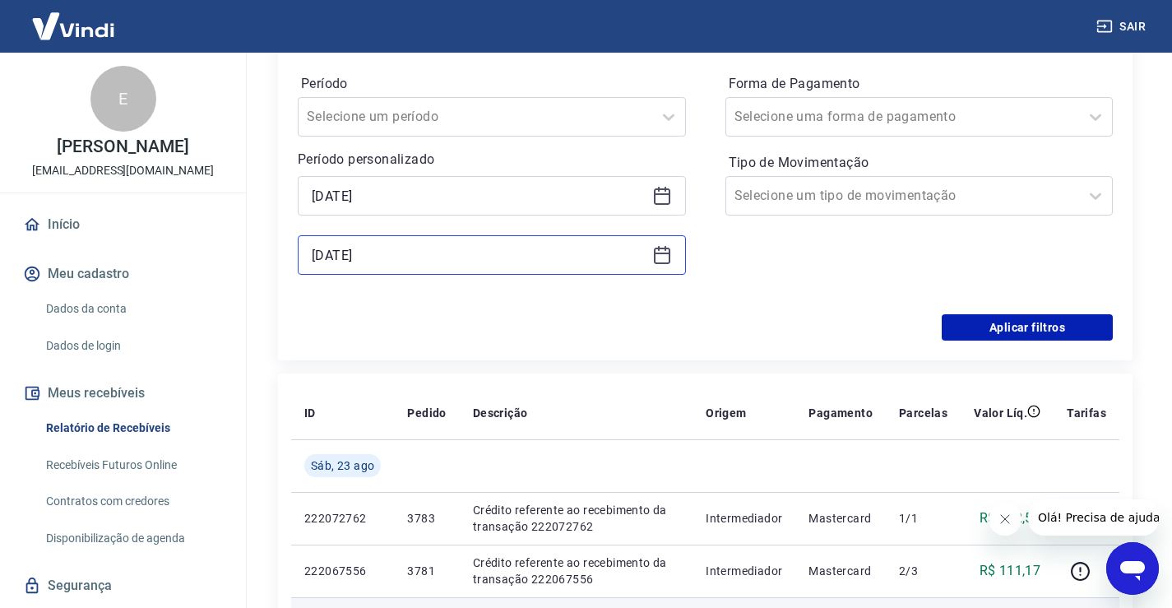
click at [516, 262] on input "[DATE]" at bounding box center [479, 255] width 334 height 25
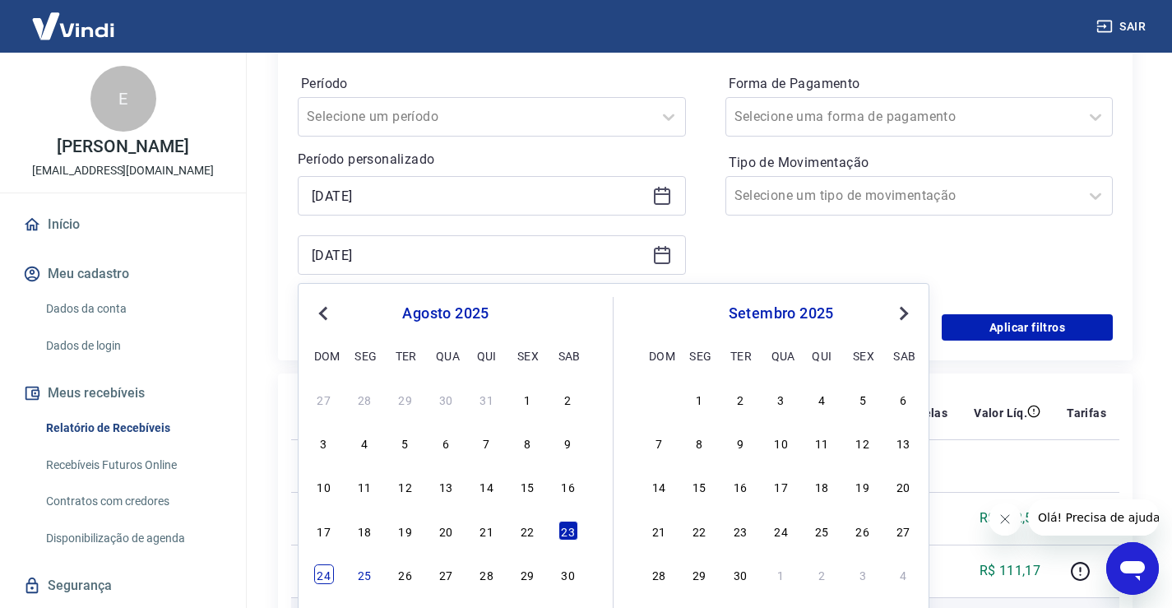
click at [330, 572] on div "24" at bounding box center [324, 574] width 20 height 20
click at [330, 572] on p "222067556" at bounding box center [342, 571] width 76 height 16
type input "[DATE]"
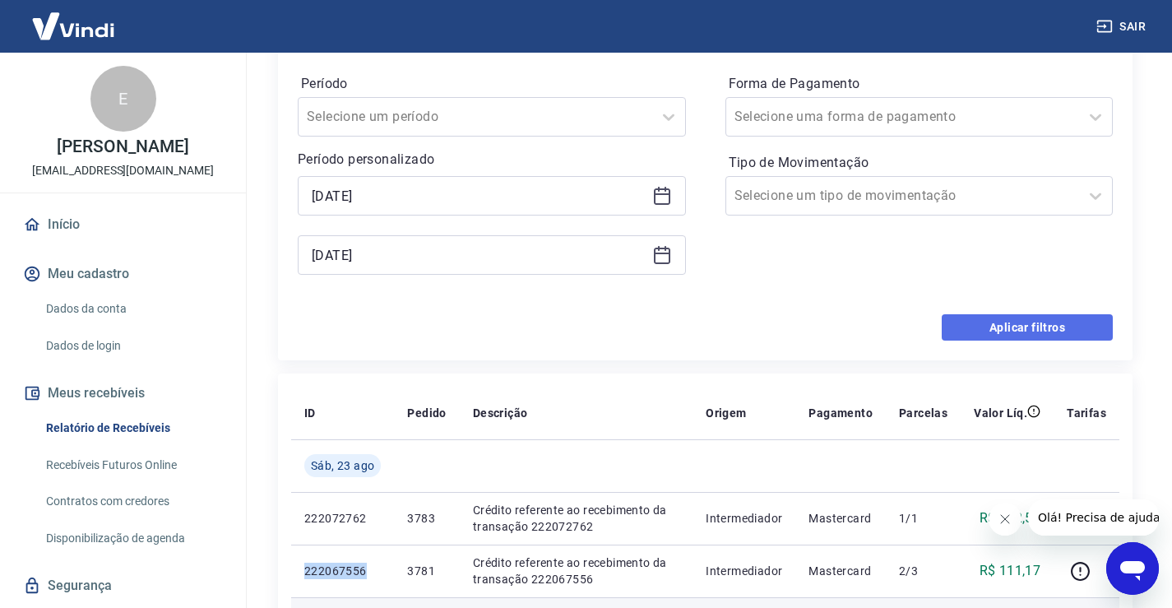
click at [1053, 315] on button "Aplicar filtros" at bounding box center [1027, 327] width 171 height 26
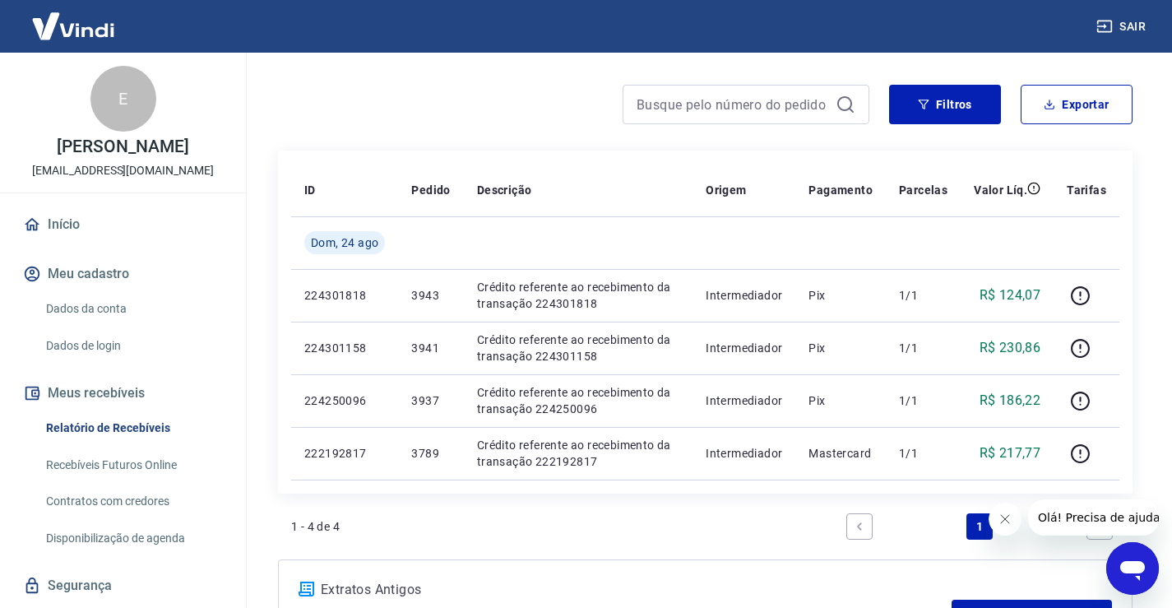
scroll to position [98, 0]
